Goal: Obtain resource: Obtain resource

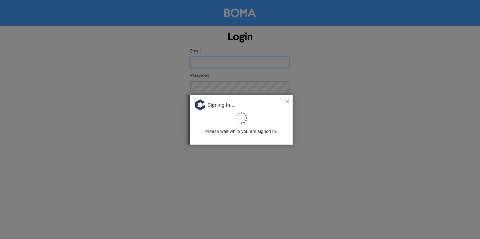
type input "[EMAIL_ADDRESS][DOMAIN_NAME]"
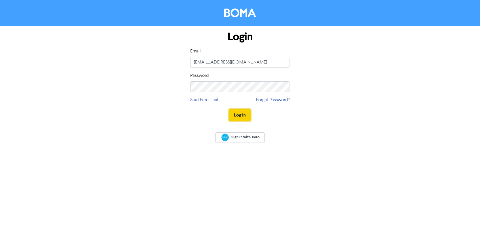
click at [242, 116] on button "Log In" at bounding box center [240, 115] width 22 height 12
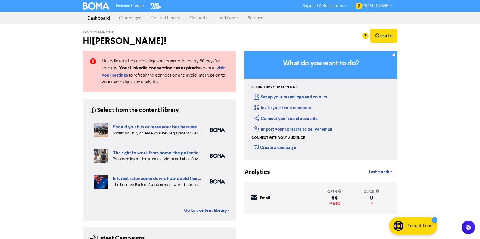
click at [162, 20] on link "Content Library" at bounding box center [165, 17] width 39 height 11
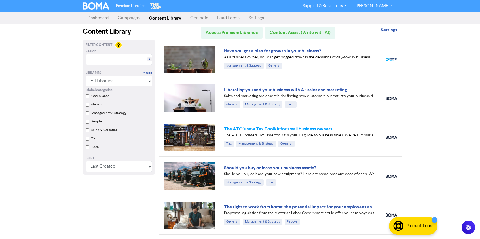
click at [308, 131] on link "The ATO's new Tax Toolkit for small business owners" at bounding box center [278, 129] width 108 height 6
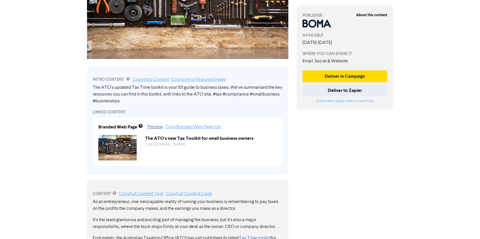
scroll to position [124, 0]
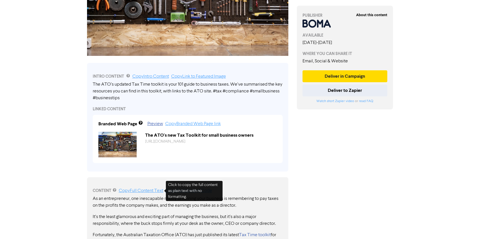
click at [147, 190] on link "Copy Full Content Text" at bounding box center [141, 191] width 45 height 5
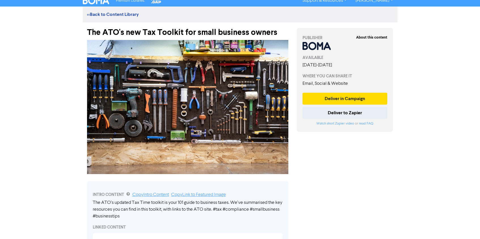
scroll to position [0, 0]
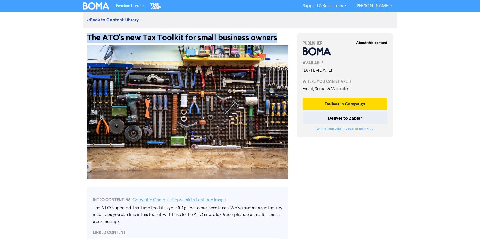
drag, startPoint x: 88, startPoint y: 36, endPoint x: 277, endPoint y: 38, distance: 188.6
click at [277, 38] on div "The ATO's new Tax Toolkit for small business owners" at bounding box center [187, 35] width 201 height 15
copy div "The ATO's new Tax Toolkit for small business owners"
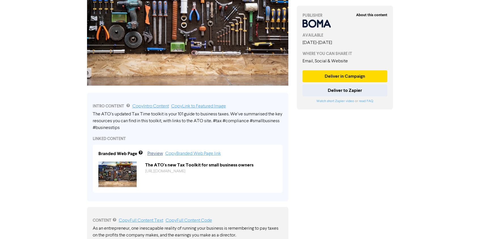
scroll to position [90, 0]
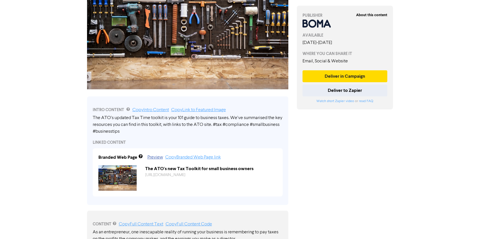
drag, startPoint x: 92, startPoint y: 117, endPoint x: 107, endPoint y: 119, distance: 15.2
click at [107, 119] on div "INTRO CONTENT Copy Intro Content Copy Link to Featured Image The ATO’s updated …" at bounding box center [187, 150] width 201 height 109
drag, startPoint x: 93, startPoint y: 115, endPoint x: 102, endPoint y: 118, distance: 9.2
click at [111, 119] on div "The ATO’s updated Tax Time toolkit is your 101 guide to business taxes. We’ve s…" at bounding box center [188, 125] width 190 height 20
click at [101, 118] on div "The ATO’s updated Tax Time toolkit is your 101 guide to business taxes. We’ve s…" at bounding box center [188, 125] width 190 height 20
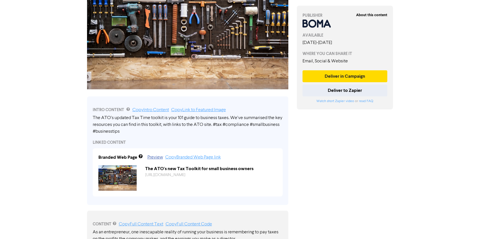
click at [85, 117] on div "INTRO CONTENT Copy Intro Content Copy Link to Featured Image The ATO’s updated …" at bounding box center [188, 148] width 210 height 113
drag, startPoint x: 93, startPoint y: 117, endPoint x: 166, endPoint y: 118, distance: 72.9
click at [166, 118] on div "The ATO’s updated Tax Time toolkit is your 101 guide to business taxes. We’ve s…" at bounding box center [188, 125] width 190 height 20
click at [188, 118] on div "The ATO’s updated Tax Time toolkit is your 101 guide to business taxes. We’ve s…" at bounding box center [188, 125] width 190 height 20
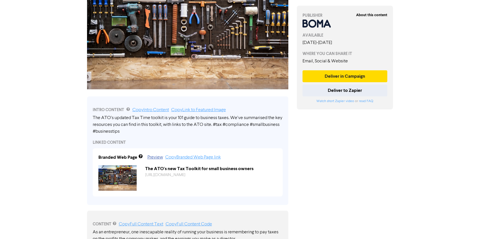
click at [188, 118] on div "The ATO’s updated Tax Time toolkit is your 101 guide to business taxes. We’ve s…" at bounding box center [188, 125] width 190 height 20
drag, startPoint x: 195, startPoint y: 117, endPoint x: 209, endPoint y: 177, distance: 61.5
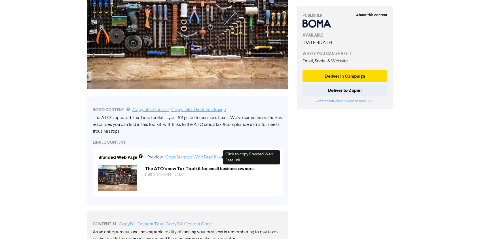
click at [209, 177] on div "INTRO CONTENT Copy Intro Content Copy Link to Featured Image The ATO’s updated …" at bounding box center [187, 150] width 201 height 109
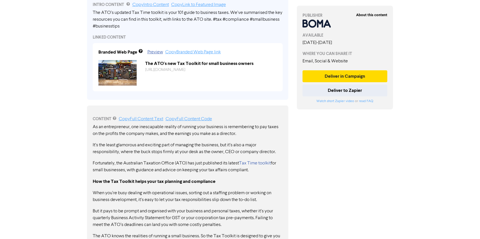
scroll to position [200, 0]
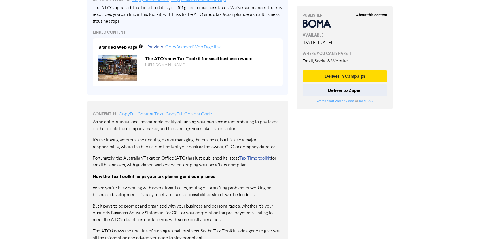
drag, startPoint x: 112, startPoint y: 148, endPoint x: 213, endPoint y: 130, distance: 103.2
click at [254, 144] on p "It’s the least glamorous and exciting part of managing the business, but it’s a…" at bounding box center [188, 144] width 190 height 14
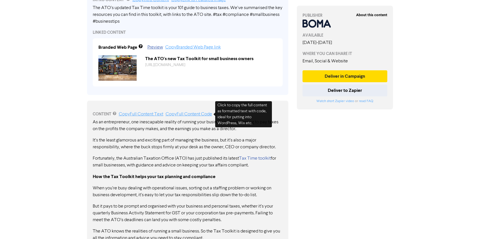
click at [343, 143] on div "About this content PUBLISHER AVAILABLE [DATE] - [DATE] WHERE YOU CAN SHARE IT E…" at bounding box center [345, 123] width 105 height 590
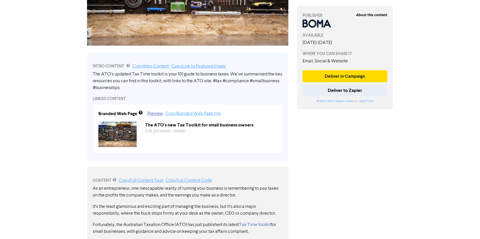
scroll to position [129, 0]
